Goal: Navigation & Orientation: Find specific page/section

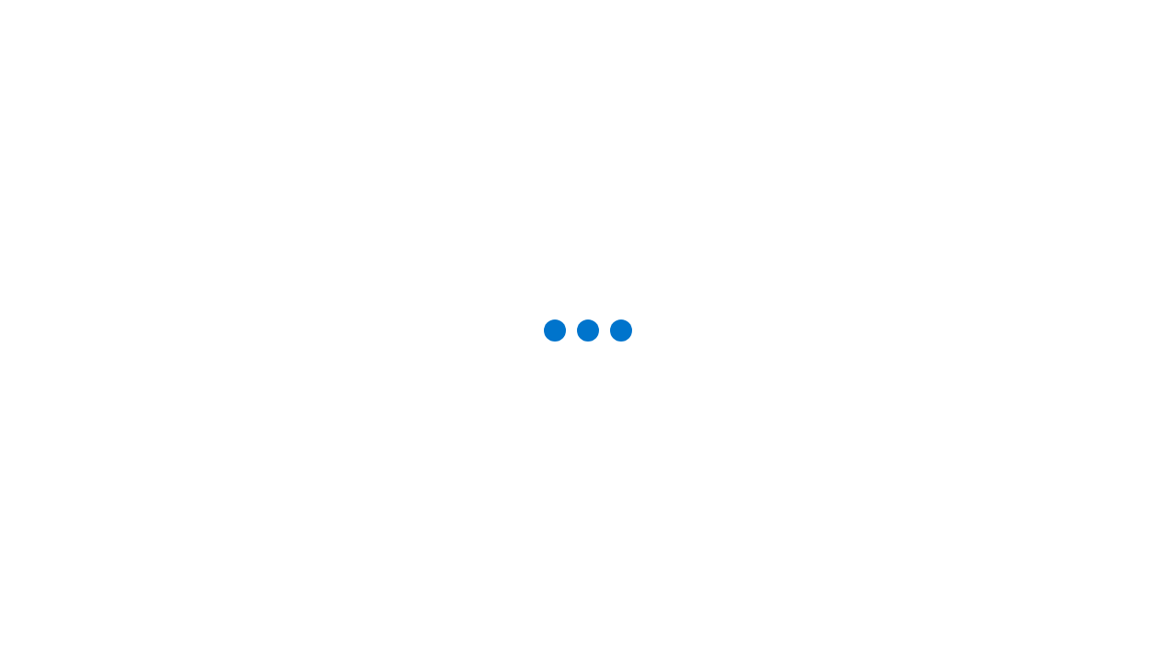
click at [0, 0] on div "Studio Projects" at bounding box center [0, 0] width 0 height 0
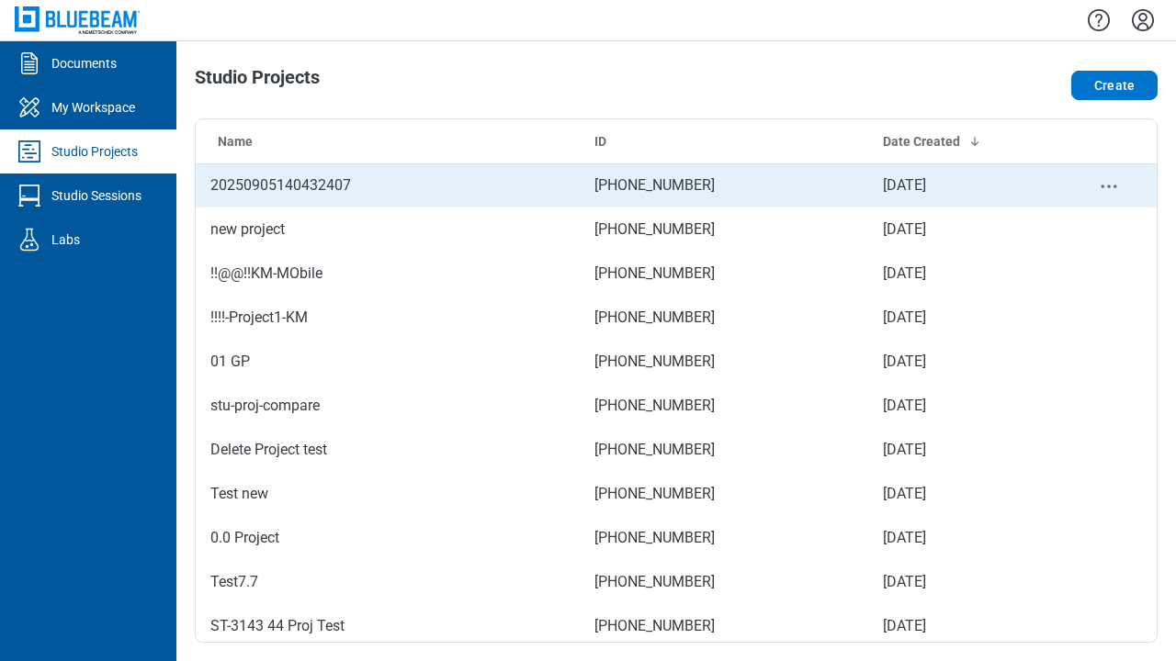
click at [676, 186] on td "096-895-949" at bounding box center [724, 186] width 288 height 44
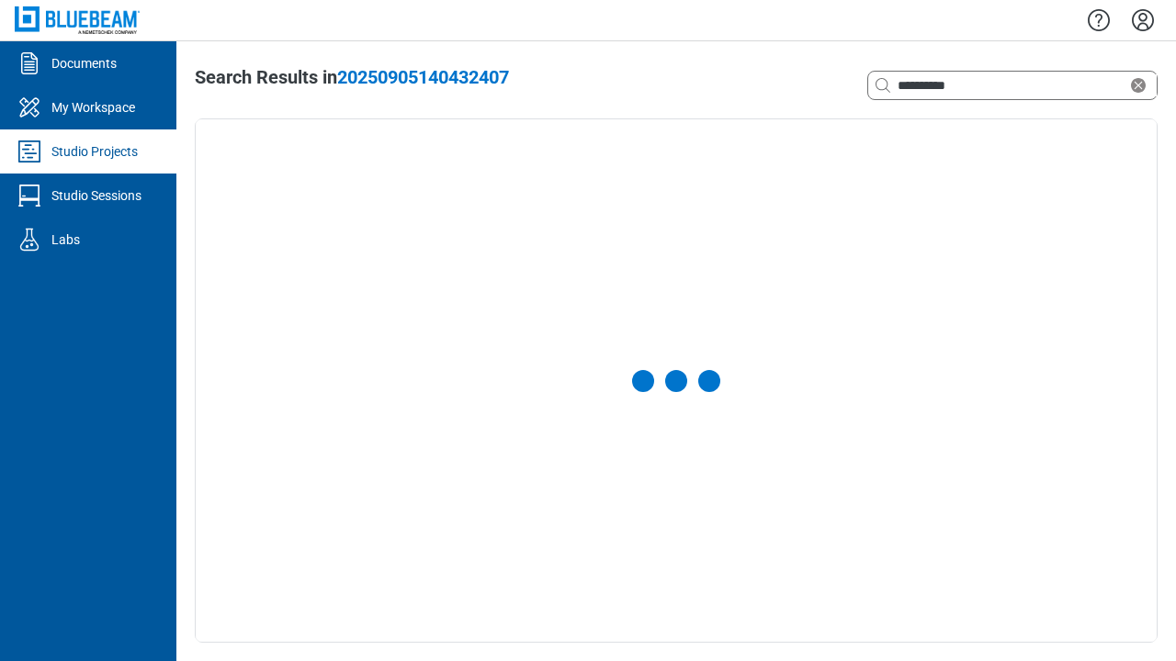
select select "**********"
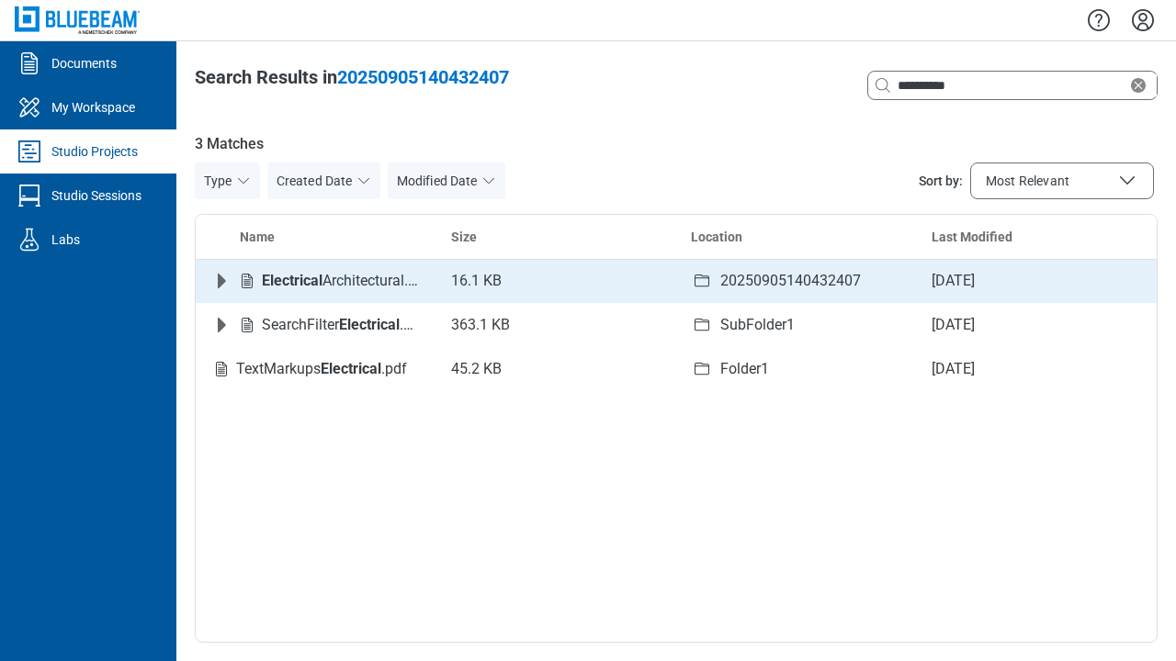
click at [221, 281] on icon "Expand row" at bounding box center [222, 281] width 8 height 15
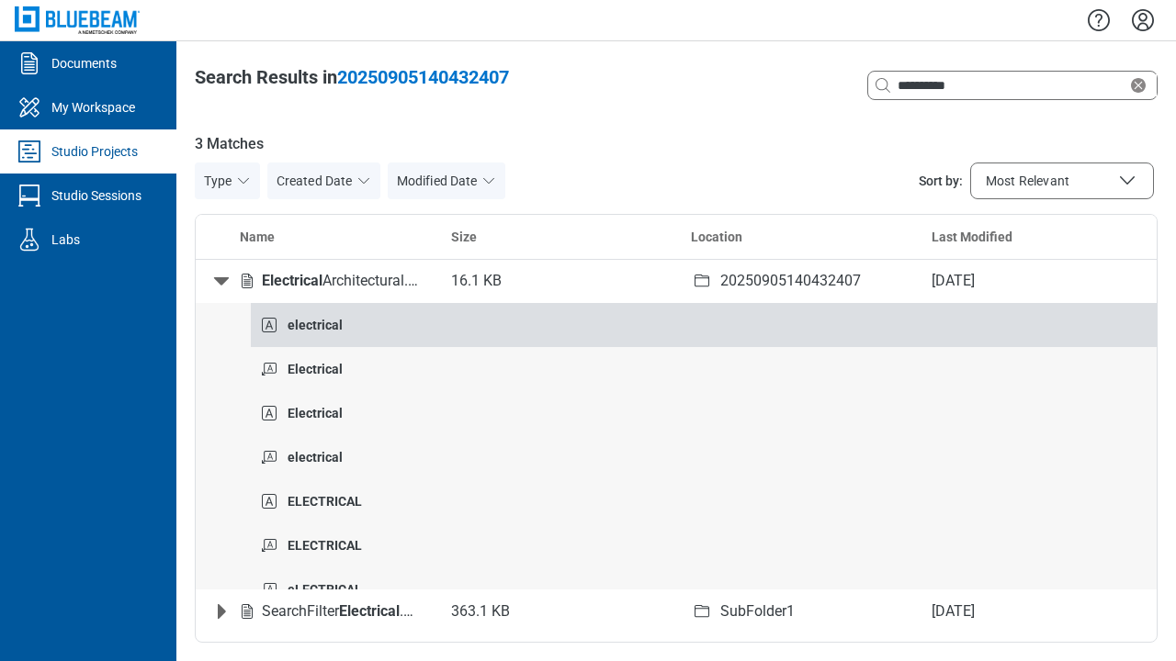
click at [314, 318] on strong "electrical" at bounding box center [315, 325] width 55 height 15
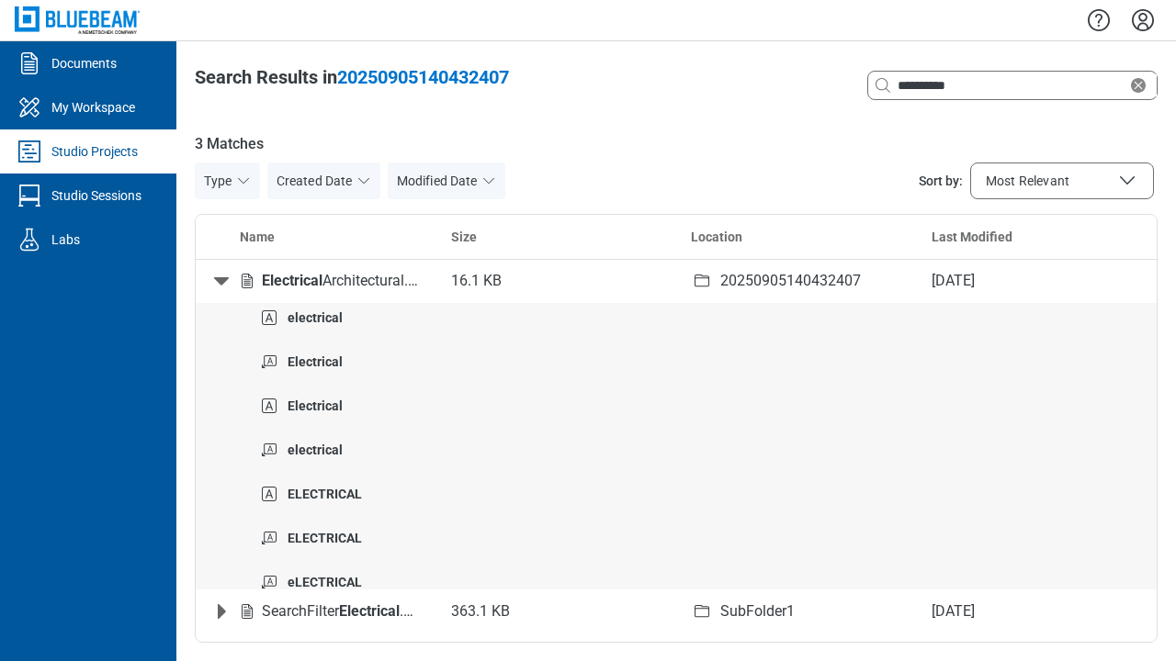
click at [221, 281] on icon "Collapse row" at bounding box center [221, 281] width 15 height 8
click at [1142, 85] on icon "Clear search" at bounding box center [1138, 85] width 15 height 15
type input "*"
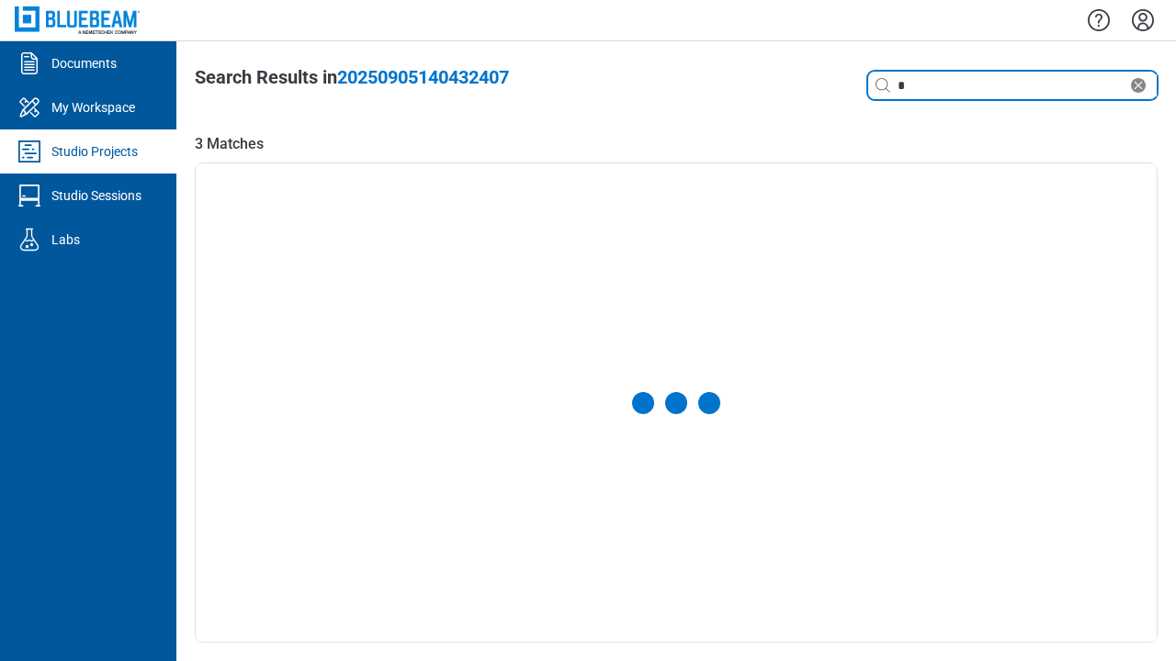
select select "**********"
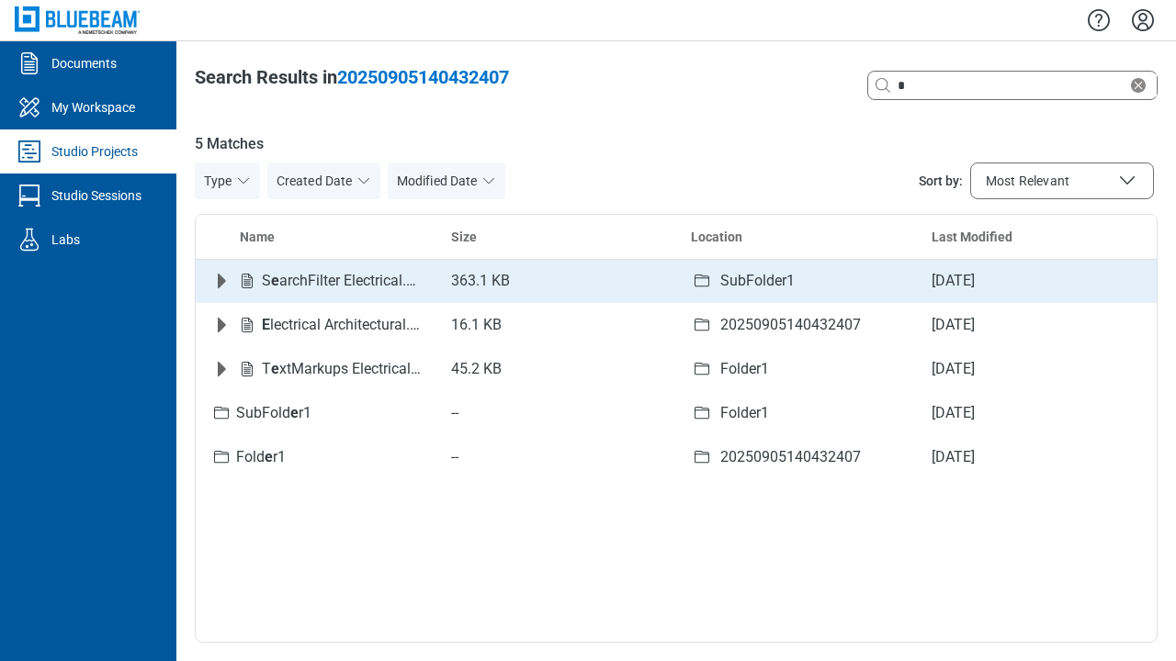
click at [221, 281] on icon "Expand row" at bounding box center [222, 281] width 8 height 15
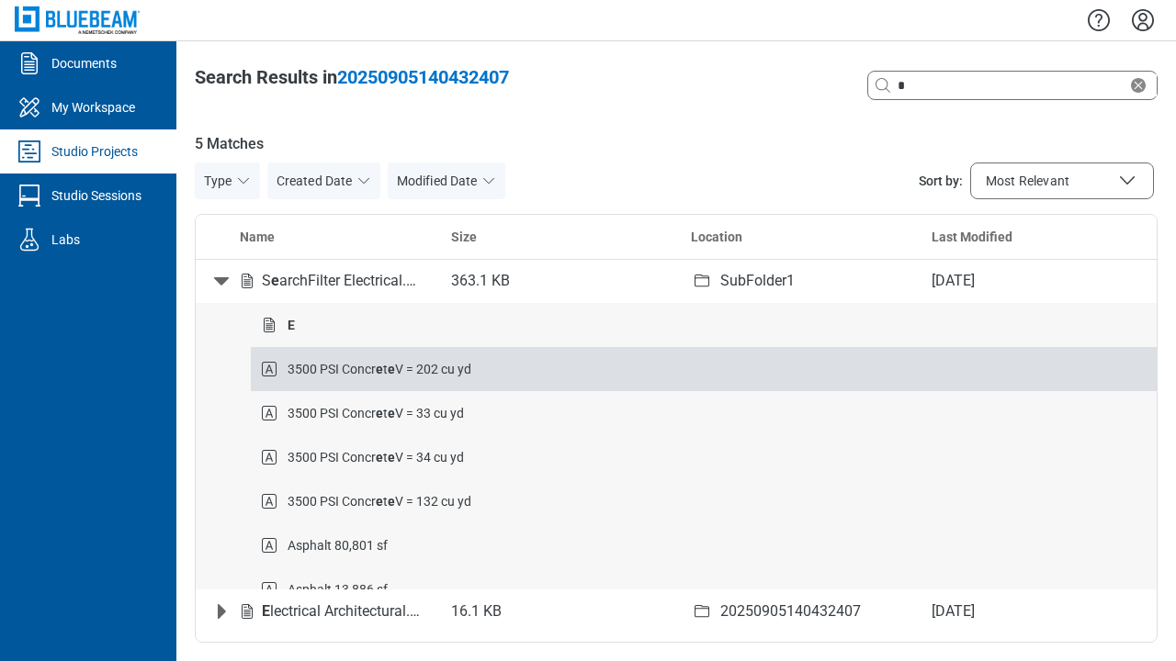
click at [379, 368] on strong "e" at bounding box center [379, 369] width 7 height 15
